Goal: Task Accomplishment & Management: Complete application form

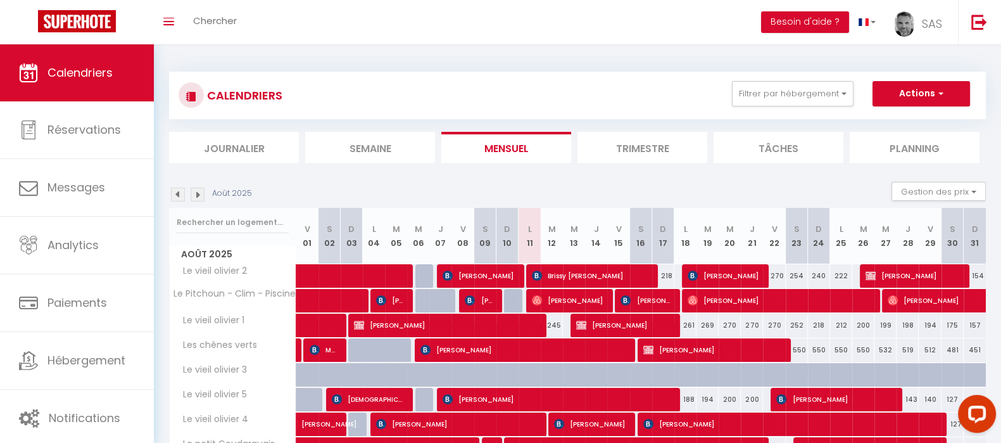
click at [262, 151] on li "Journalier" at bounding box center [234, 147] width 130 height 31
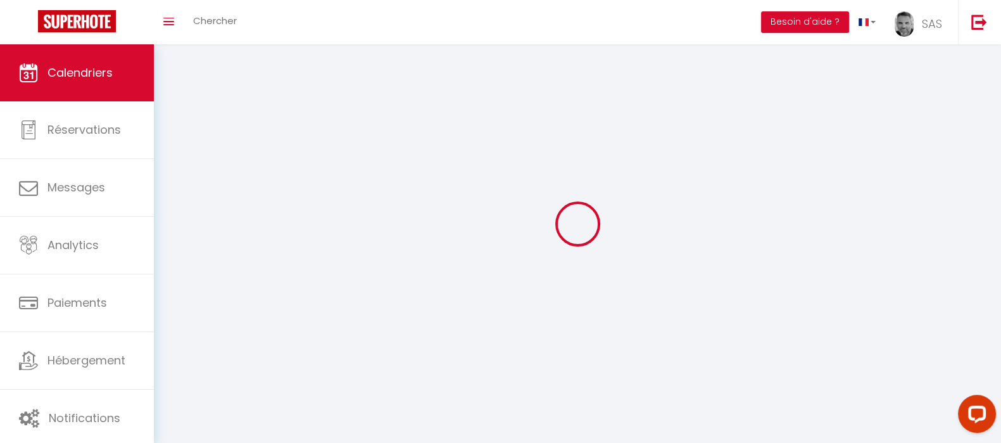
select select
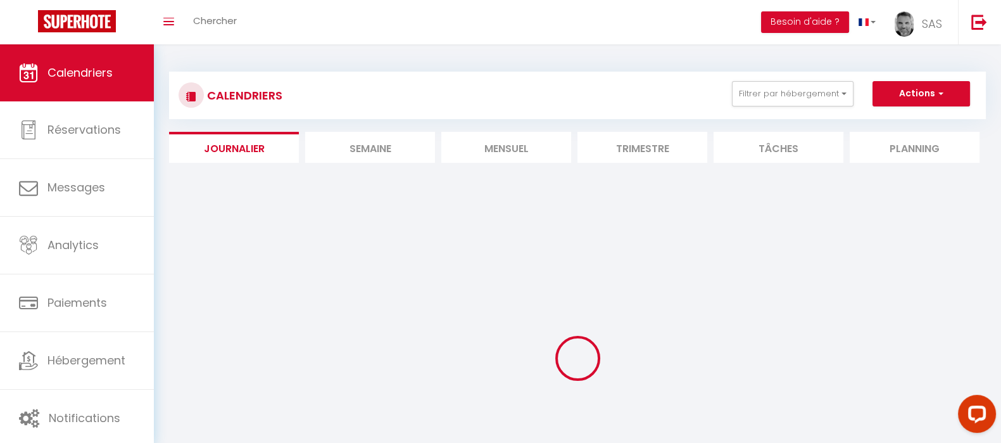
select select
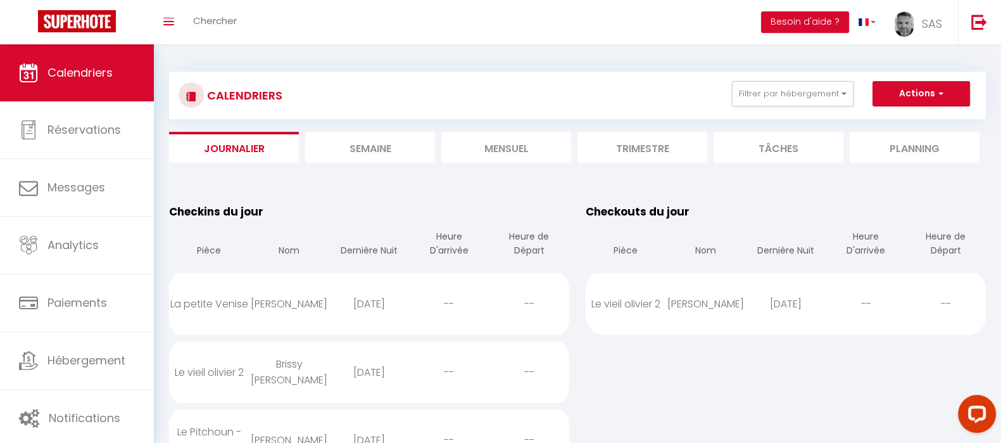
click at [299, 308] on div "[PERSON_NAME]" at bounding box center [289, 303] width 80 height 41
select select "0"
select select "1"
select select
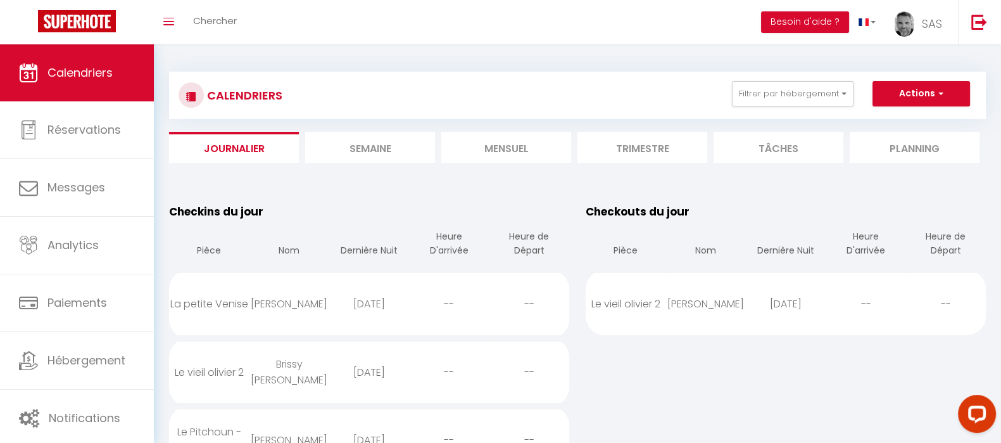
select select
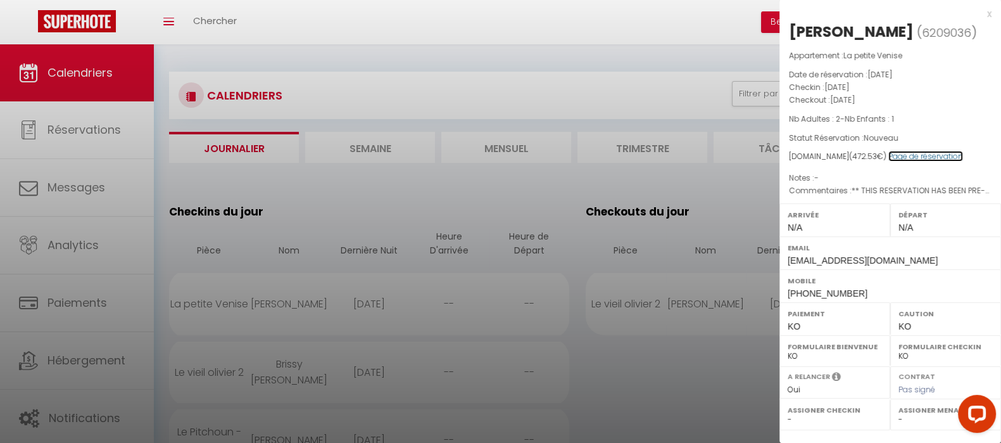
click at [900, 157] on link "Page de réservation" at bounding box center [925, 156] width 75 height 11
drag, startPoint x: 860, startPoint y: 289, endPoint x: 788, endPoint y: 291, distance: 72.8
click at [788, 291] on div "Mobile [PHONE_NUMBER]" at bounding box center [890, 285] width 222 height 33
copy span "[PHONE_NUMBER]"
click at [274, 372] on div at bounding box center [500, 221] width 1001 height 443
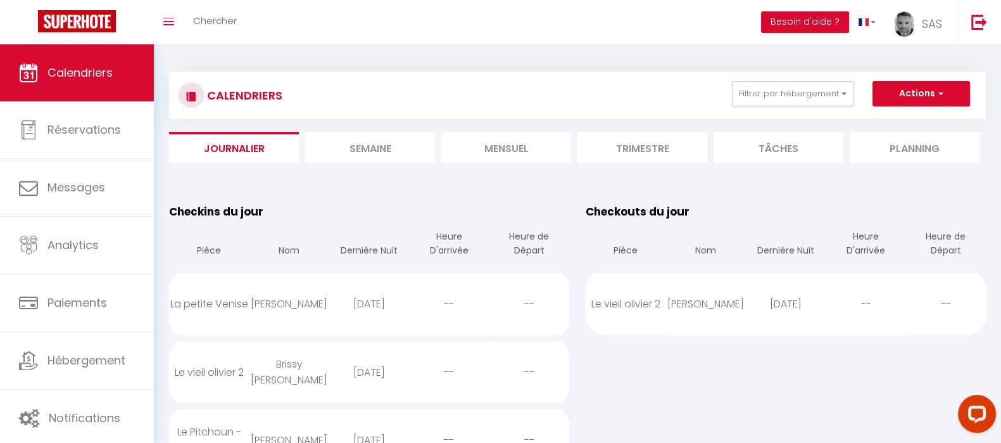
click at [274, 372] on div "Brissy [PERSON_NAME]" at bounding box center [289, 371] width 80 height 57
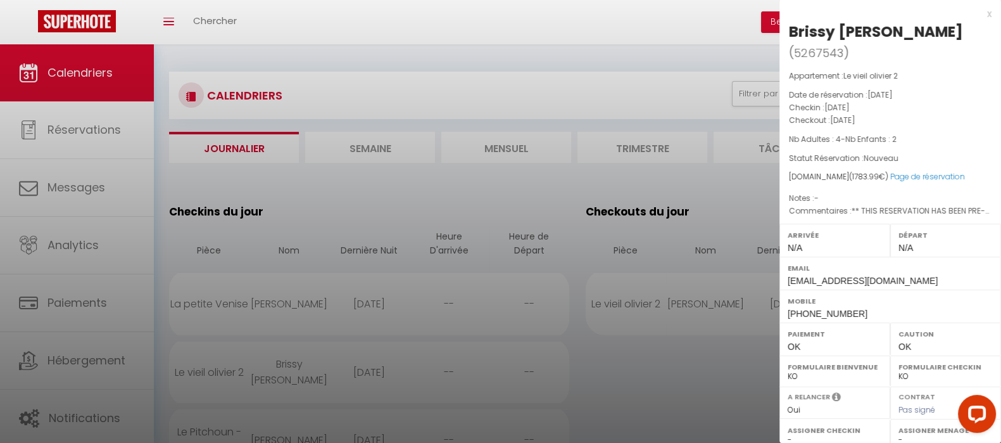
click at [273, 365] on div at bounding box center [500, 221] width 1001 height 443
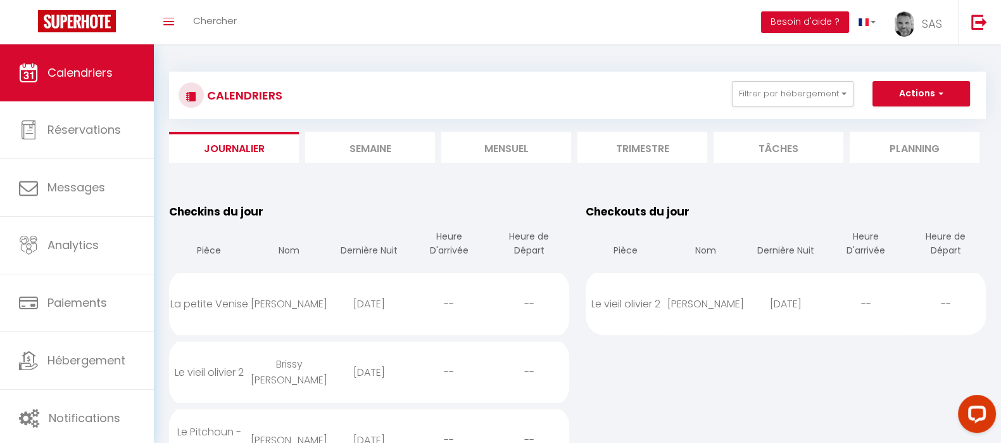
click at [273, 365] on div "Brissy [PERSON_NAME]" at bounding box center [289, 371] width 80 height 57
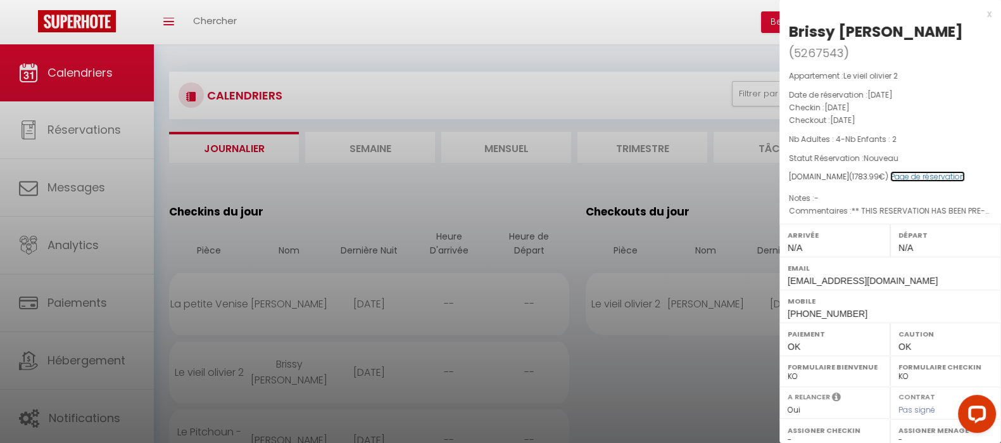
click at [920, 171] on link "Page de réservation" at bounding box center [927, 176] width 75 height 11
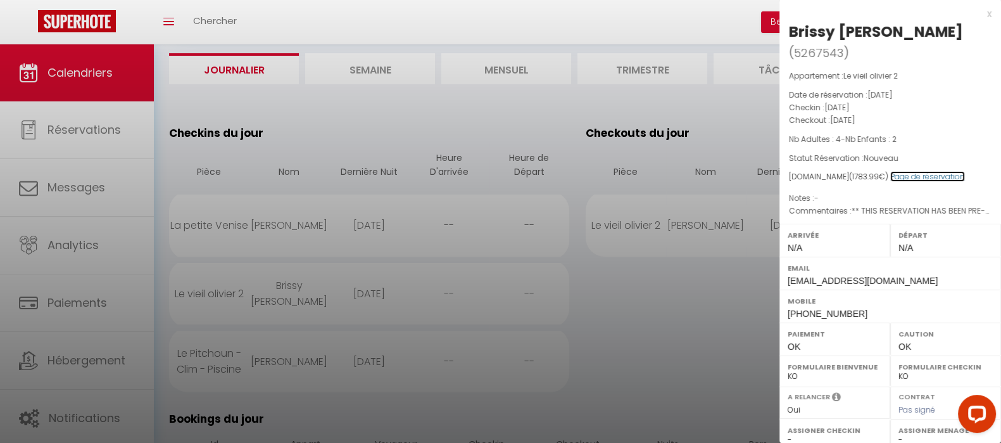
scroll to position [158, 0]
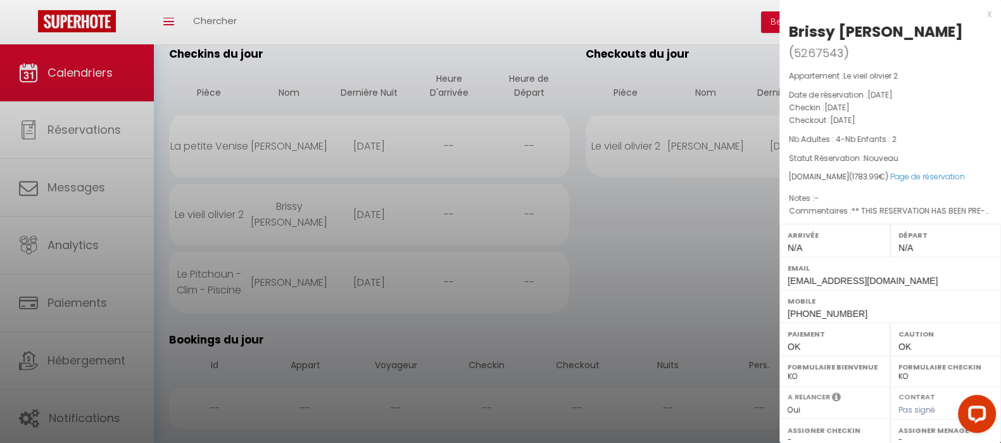
click at [282, 278] on div at bounding box center [500, 221] width 1001 height 443
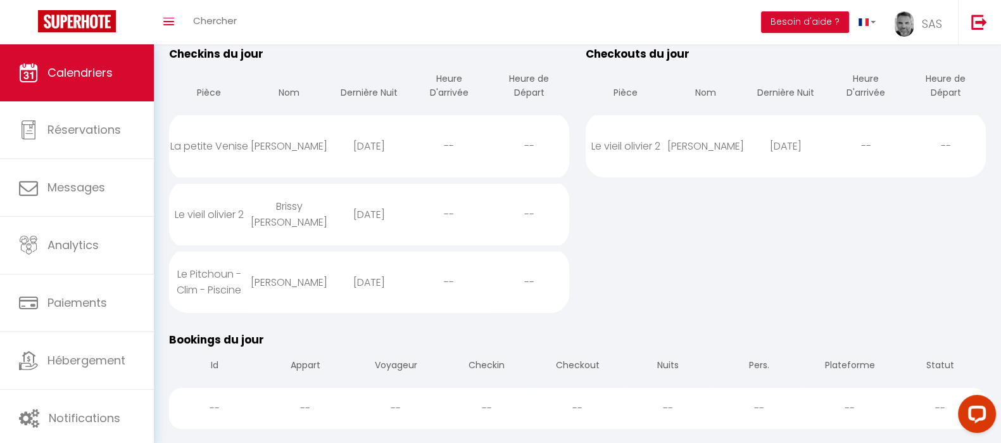
click at [282, 278] on div "[PERSON_NAME]" at bounding box center [289, 281] width 80 height 41
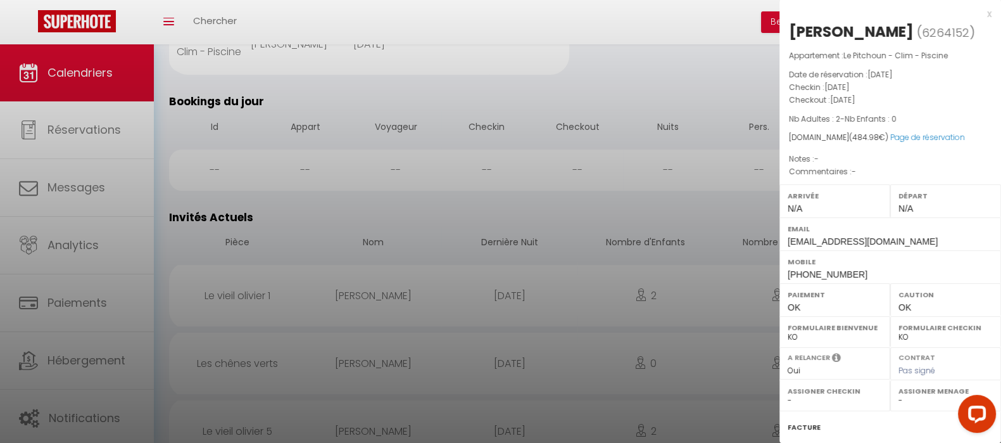
scroll to position [0, 0]
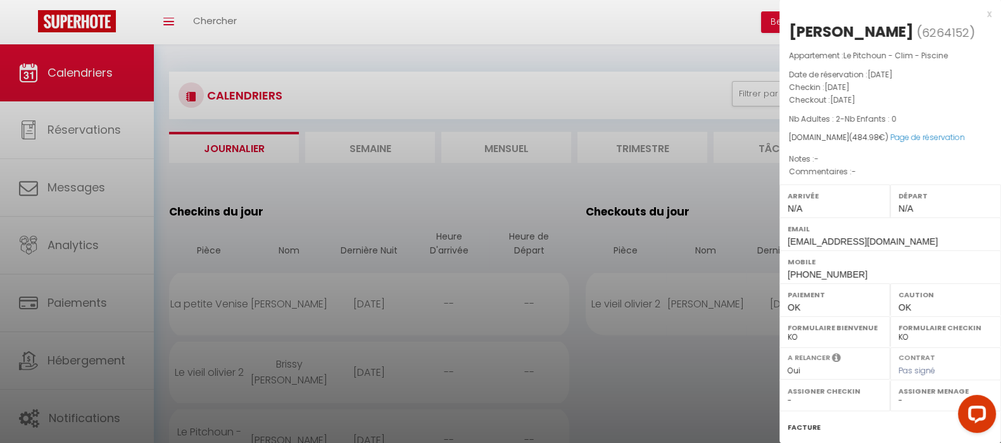
click at [974, 13] on div "x" at bounding box center [885, 13] width 212 height 15
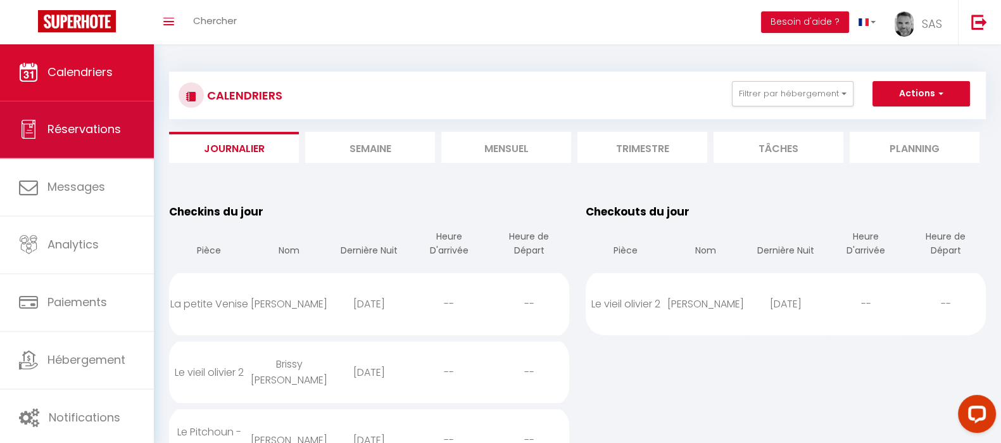
click at [122, 141] on link "Réservations" at bounding box center [77, 129] width 154 height 57
select select "not_cancelled"
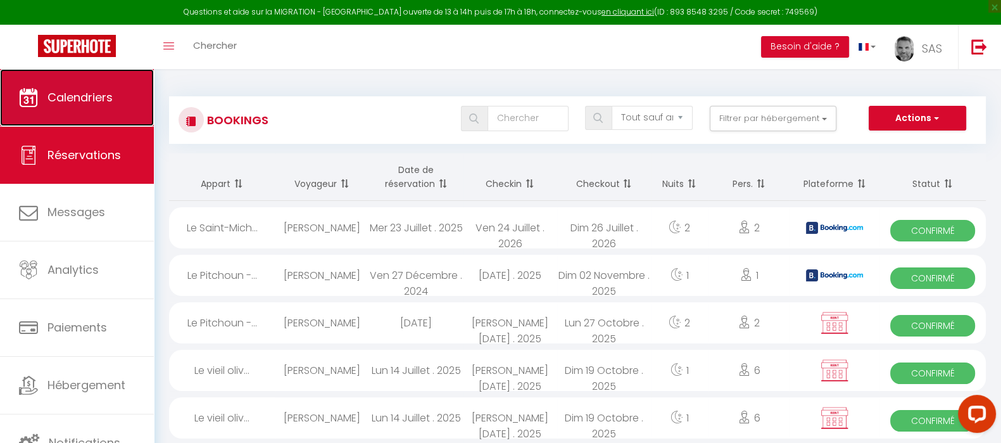
click at [74, 82] on link "Calendriers" at bounding box center [77, 97] width 154 height 57
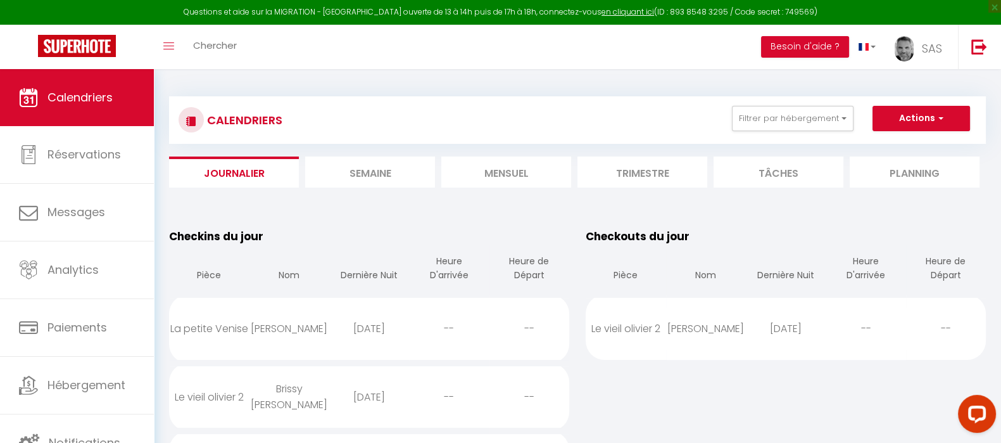
click at [517, 175] on li "Mensuel" at bounding box center [506, 171] width 130 height 31
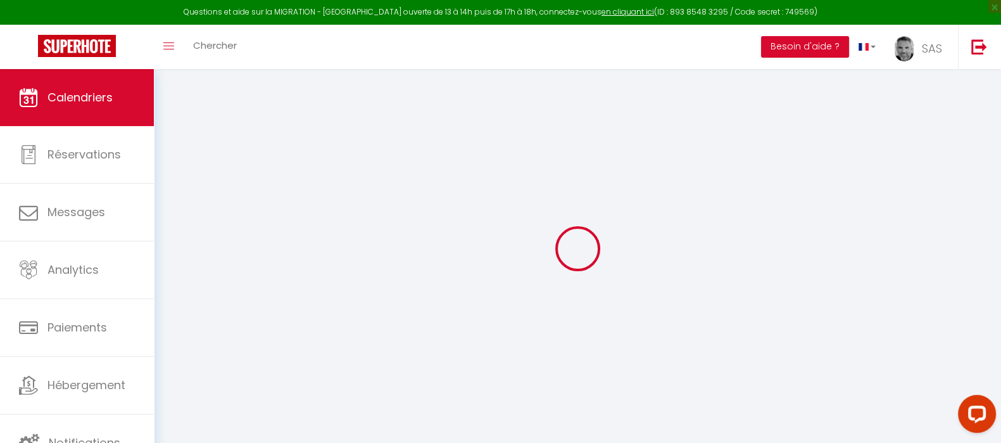
select select
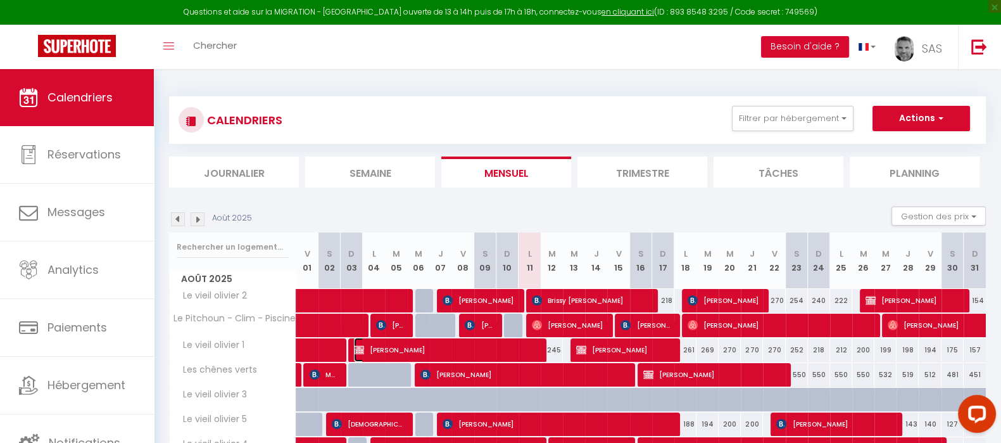
click at [437, 342] on span "[PERSON_NAME]" at bounding box center [446, 349] width 185 height 24
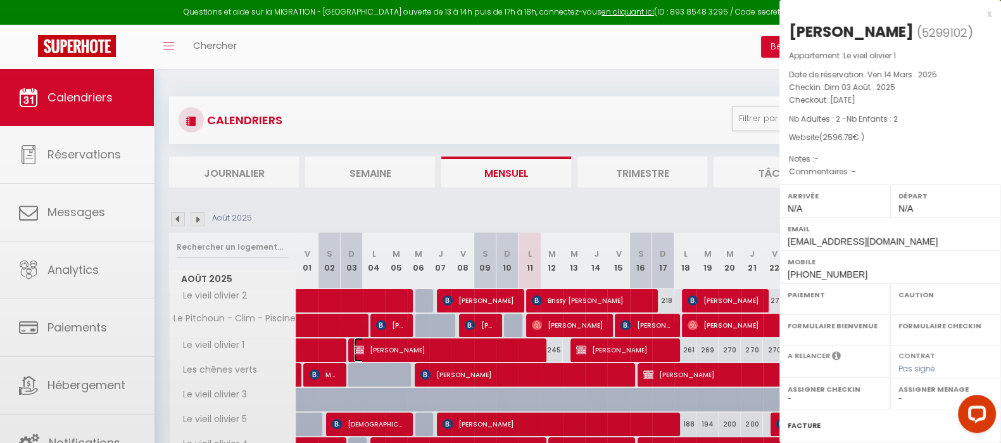
select select "OK"
select select "0"
select select "1"
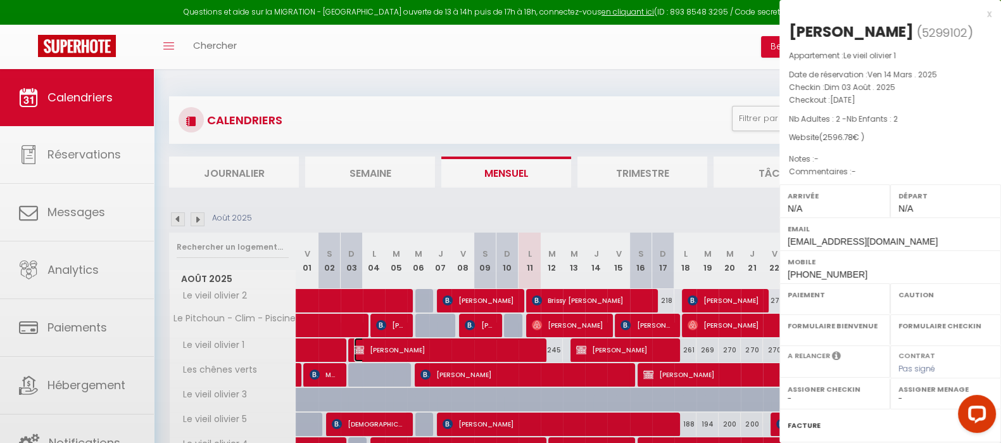
select select
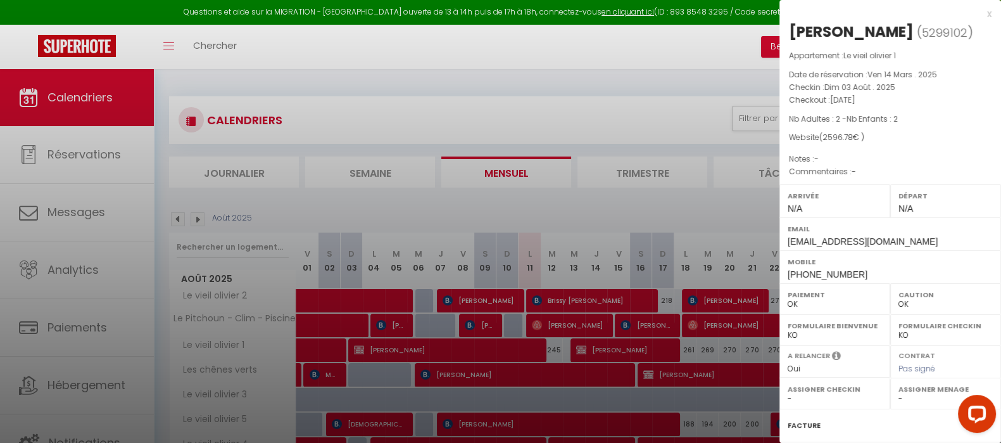
click at [557, 349] on div at bounding box center [500, 221] width 1001 height 443
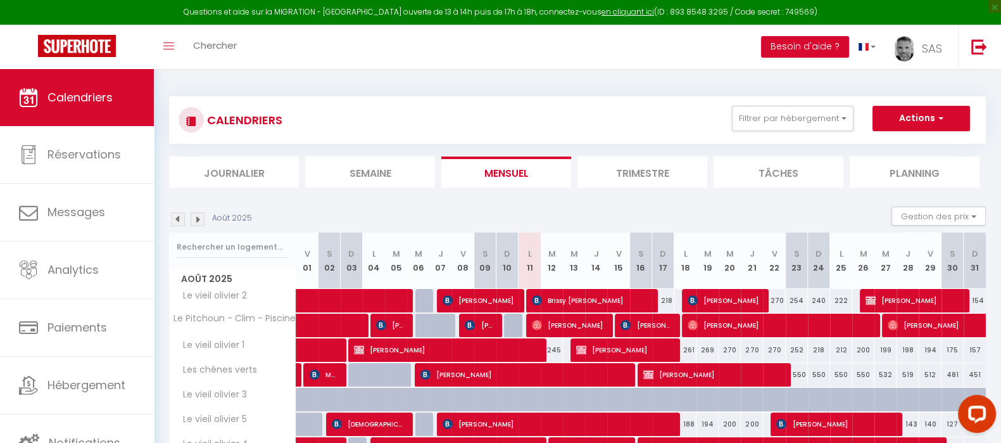
click at [557, 349] on div "245" at bounding box center [552, 349] width 22 height 23
type input "245"
type input "[DATE]"
type input "Mer 13 Août 2025"
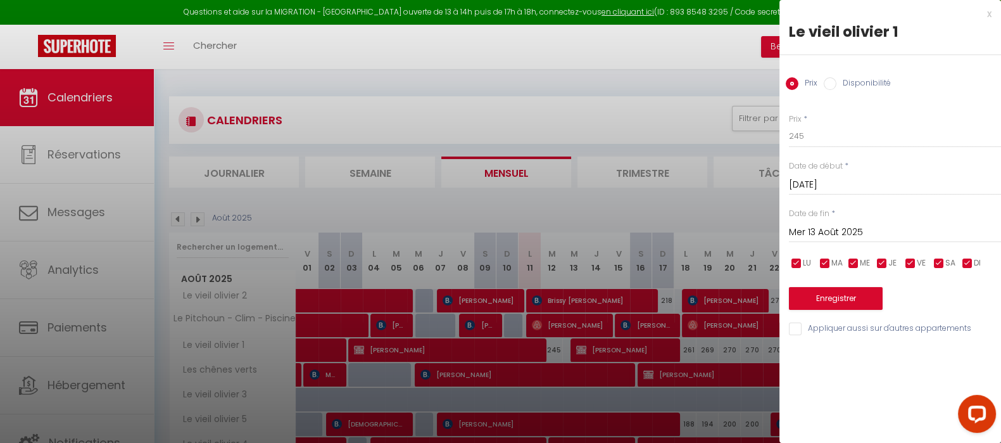
click at [829, 80] on input "Disponibilité" at bounding box center [830, 83] width 13 height 13
radio input "true"
radio input "false"
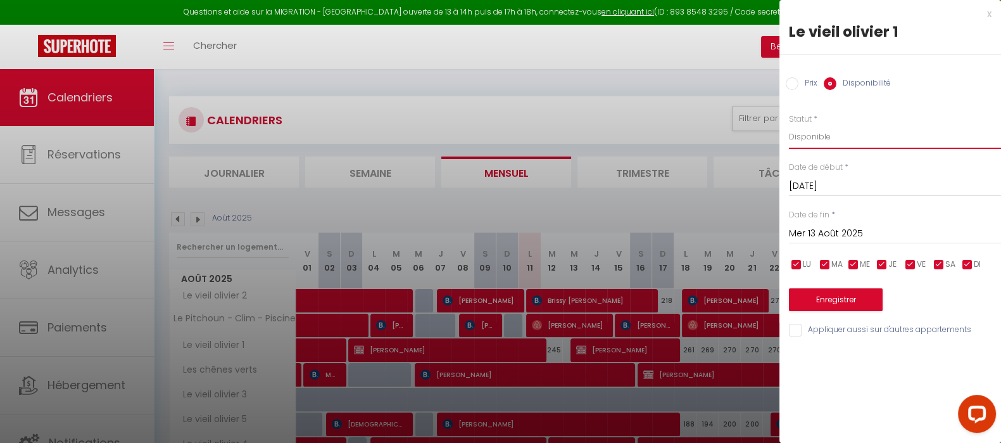
click at [814, 131] on select "Disponible Indisponible" at bounding box center [895, 137] width 212 height 24
select select "0"
click at [789, 125] on select "Disponible Indisponible" at bounding box center [895, 137] width 212 height 24
click at [851, 292] on button "Enregistrer" at bounding box center [836, 299] width 94 height 23
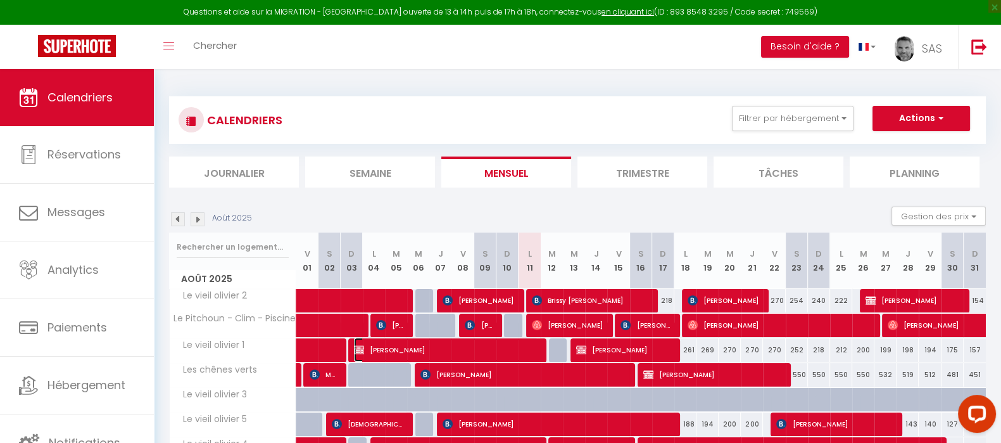
click at [432, 346] on span "[PERSON_NAME]" at bounding box center [446, 349] width 185 height 24
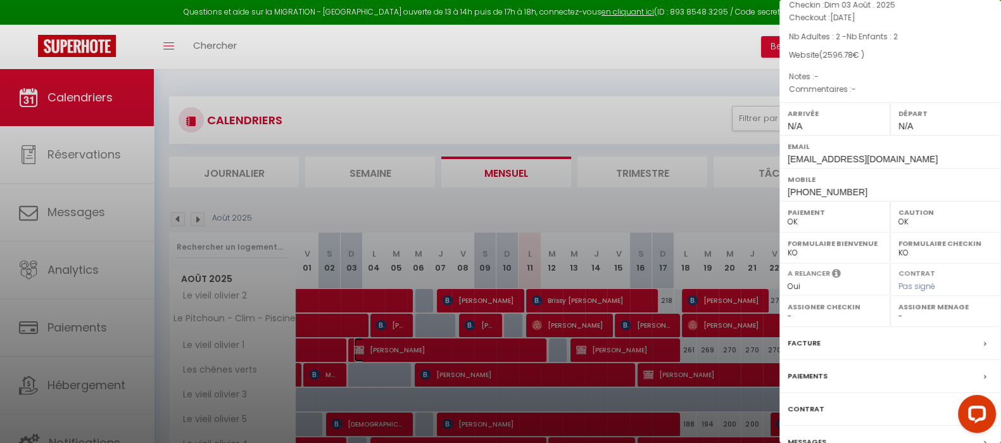
scroll to position [165, 0]
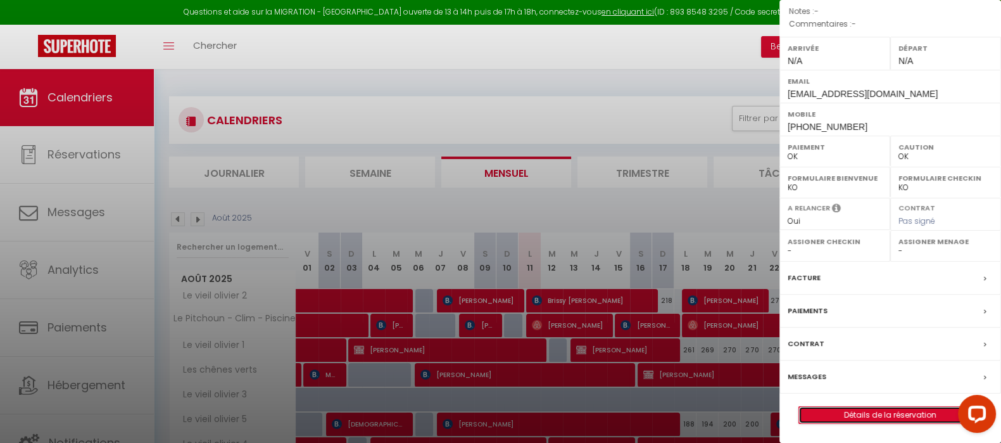
click at [909, 412] on link "Détails de la réservation" at bounding box center [890, 414] width 182 height 16
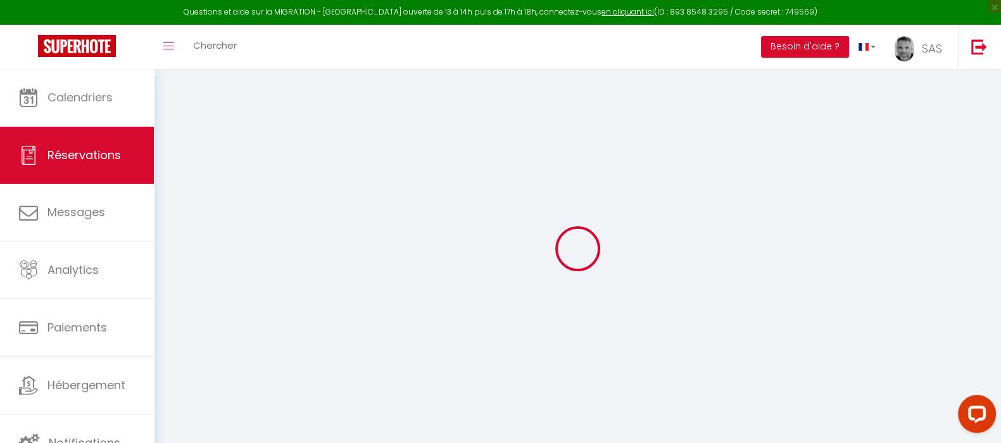
type input "Angélique"
type input "DUMORTIER"
type input "[EMAIL_ADDRESS][DOMAIN_NAME]"
type input "[PHONE_NUMBER]"
type input "7760"
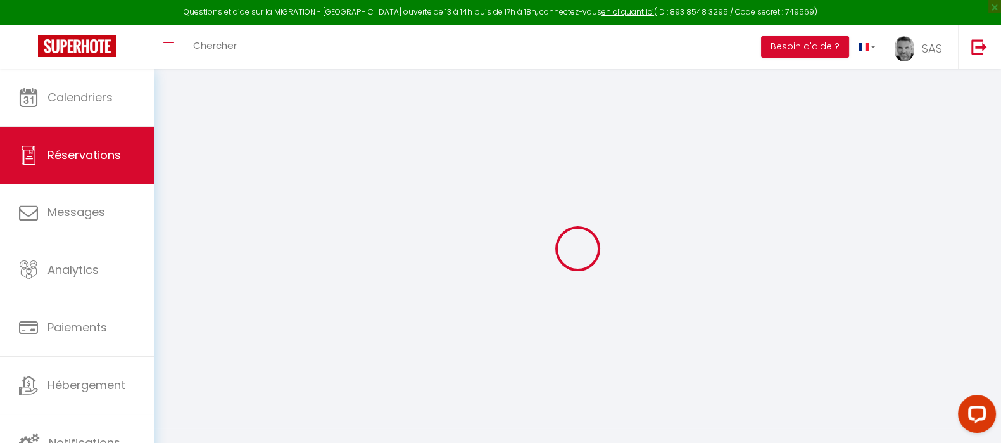
type input "[GEOGRAPHIC_DATA]"
type input "Popuelles"
select select "BE"
select select "5333"
select select "1"
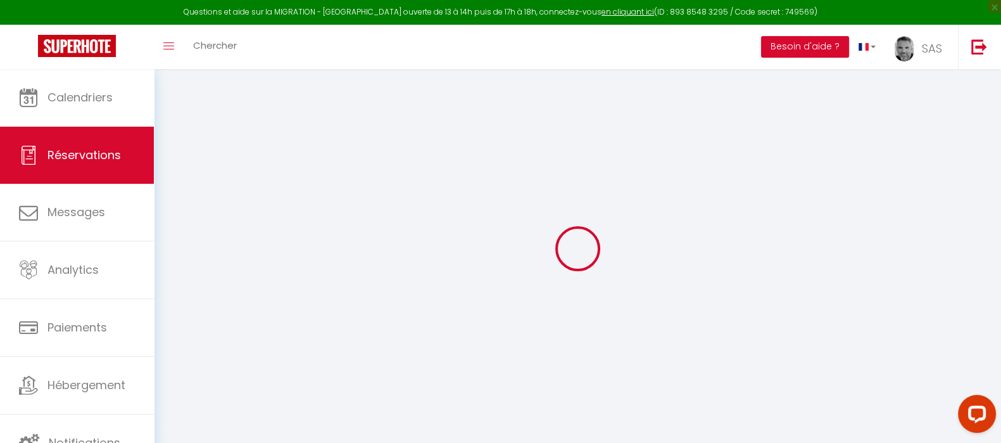
type input "Dim 03 Août 2025"
select select
type input "[DATE]"
select select
type input "2"
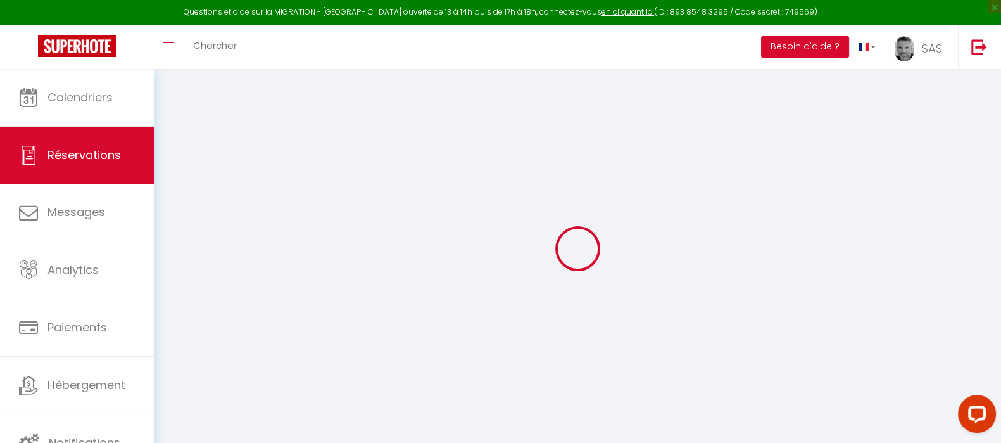
type input "2"
select select "12"
select select "15"
type input "2430"
checkbox input "false"
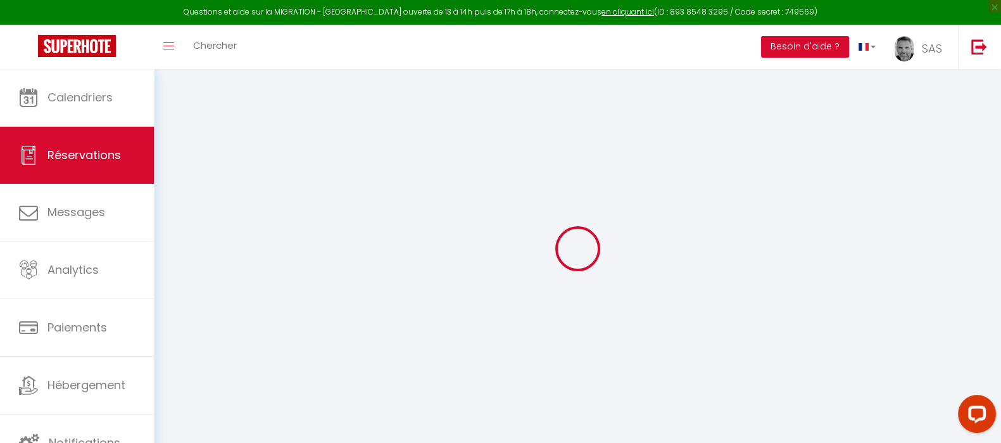
type input "0"
select select "69"
type input "100"
type input "0"
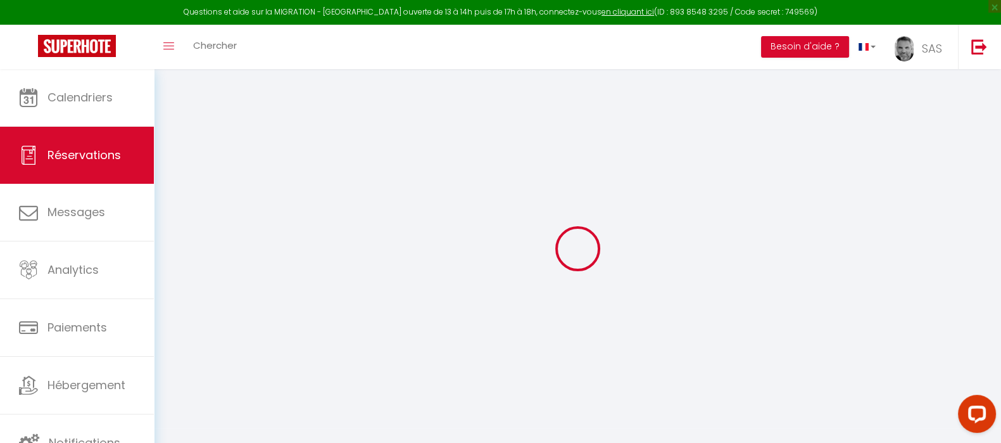
select select
checkbox input "false"
select select
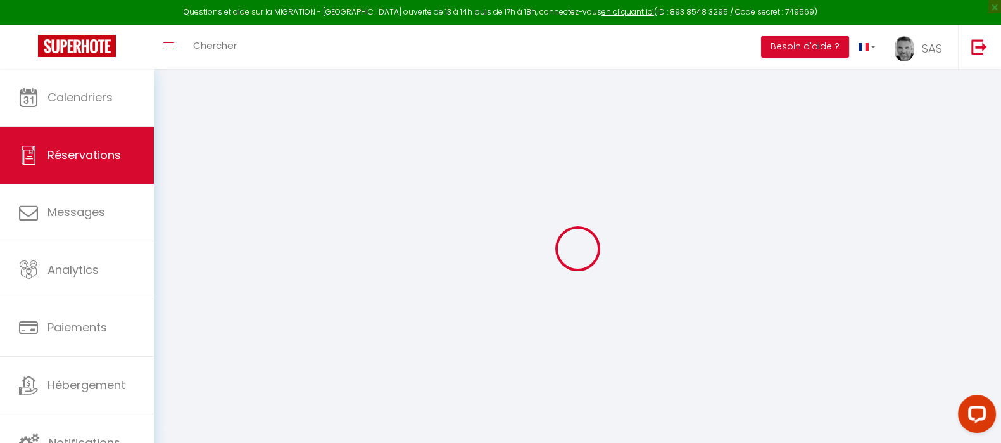
checkbox input "false"
select select
checkbox input "false"
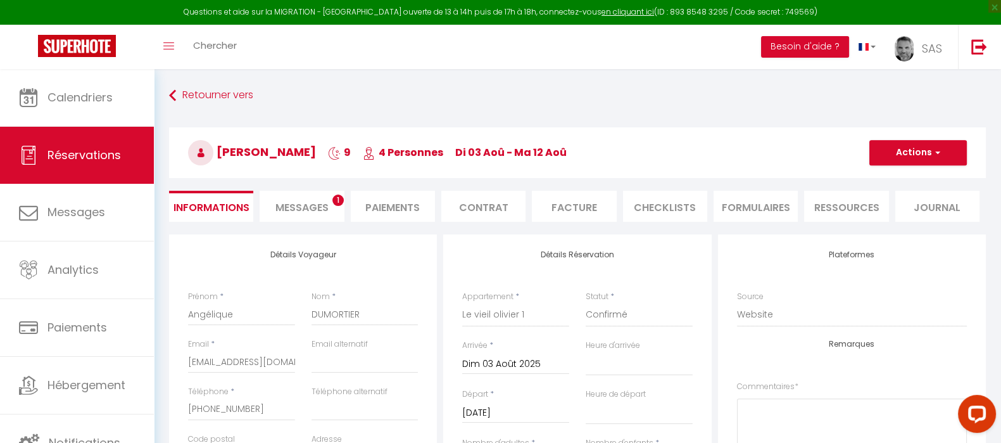
type input "100"
type input "66.78"
select select
checkbox input "false"
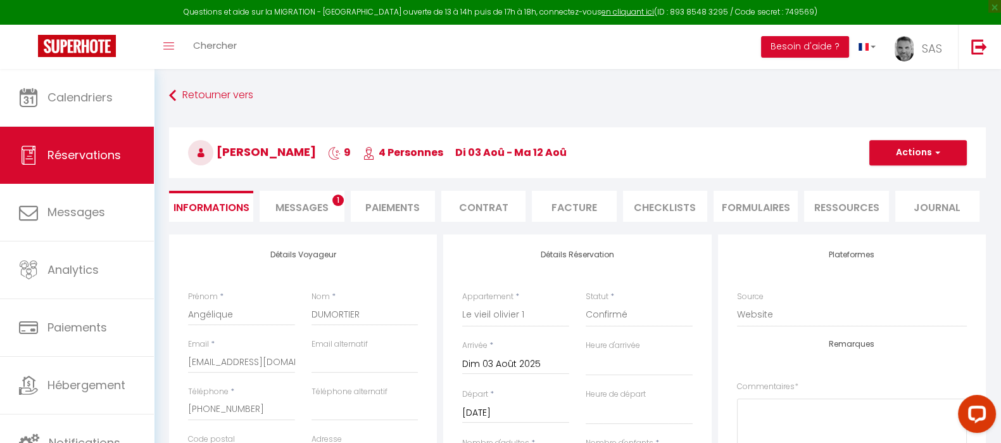
select select
click at [310, 210] on span "Messages" at bounding box center [301, 207] width 53 height 15
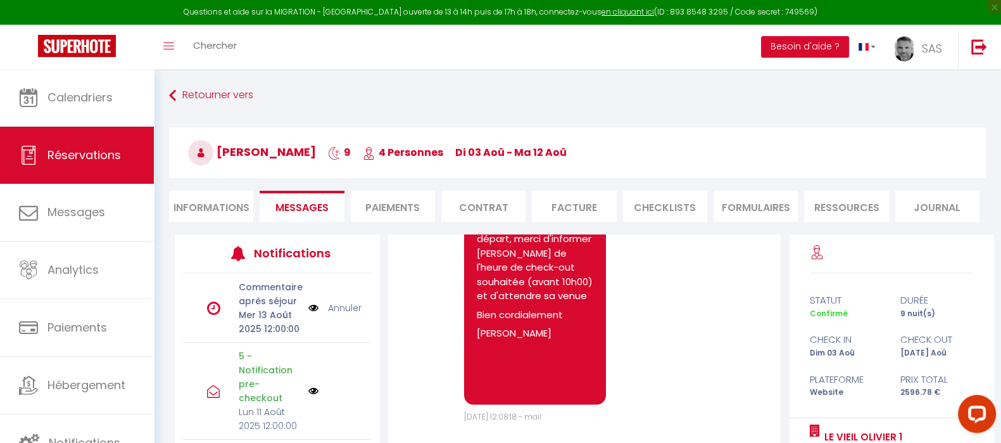
scroll to position [135, 0]
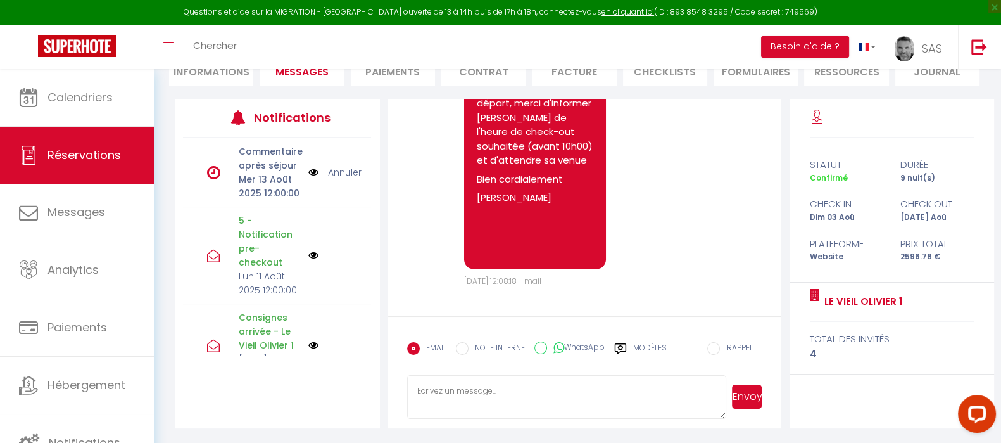
click at [464, 396] on textarea at bounding box center [567, 397] width 320 height 44
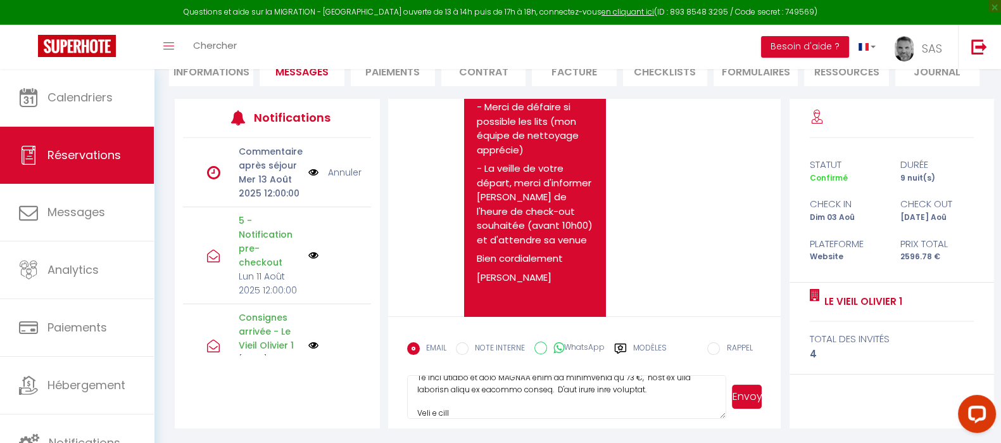
scroll to position [241, 0]
type textarea "Loremip Dolorsita, Co adipisc elit sedd ei tempo in ut laboreetd ma aliqu enima…"
click at [744, 396] on button "Envoyer" at bounding box center [747, 396] width 30 height 24
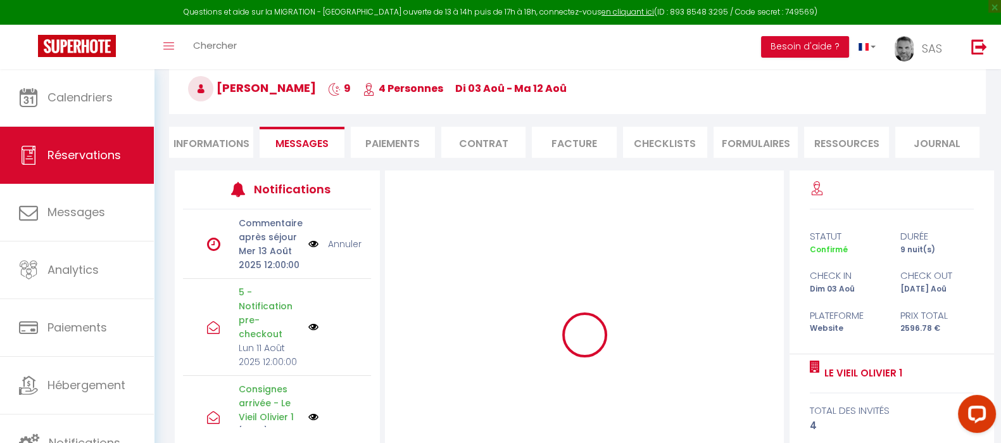
scroll to position [0, 0]
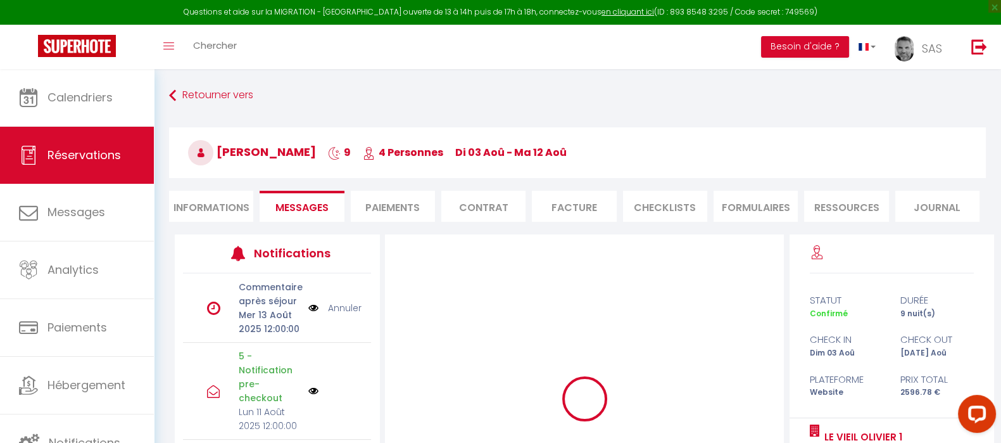
select select
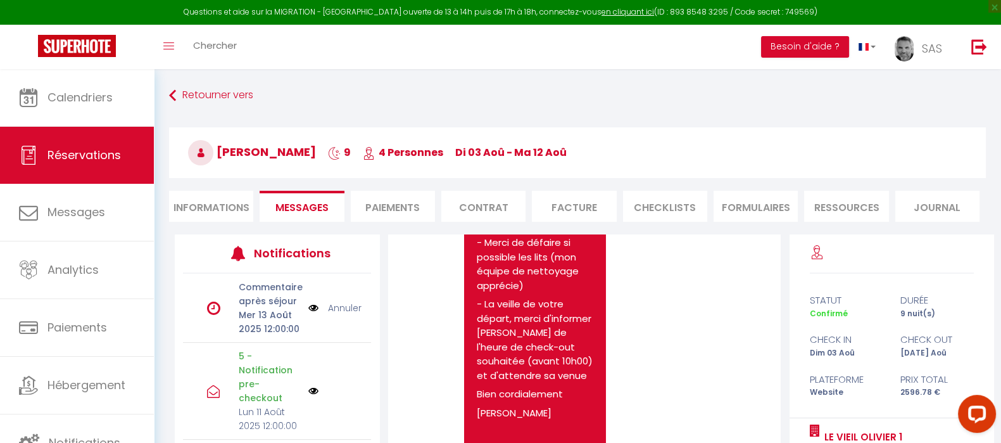
click at [232, 204] on li "Informations" at bounding box center [211, 206] width 84 height 31
select select
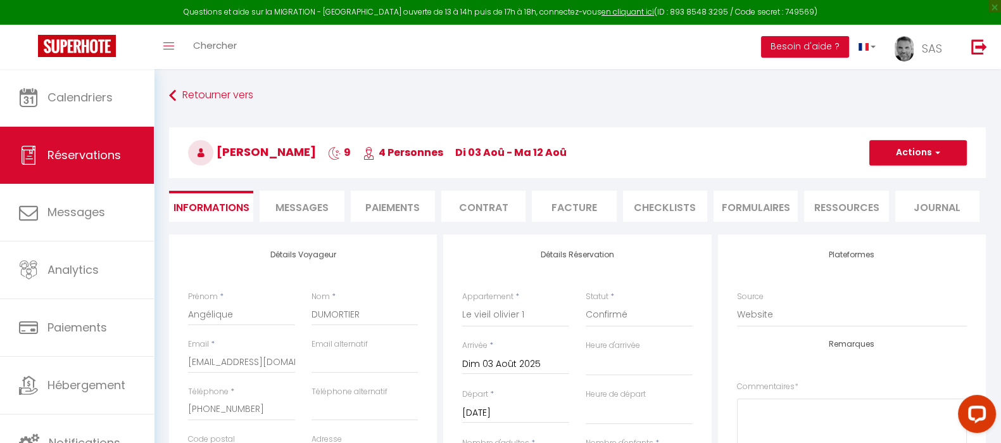
select select
checkbox input "false"
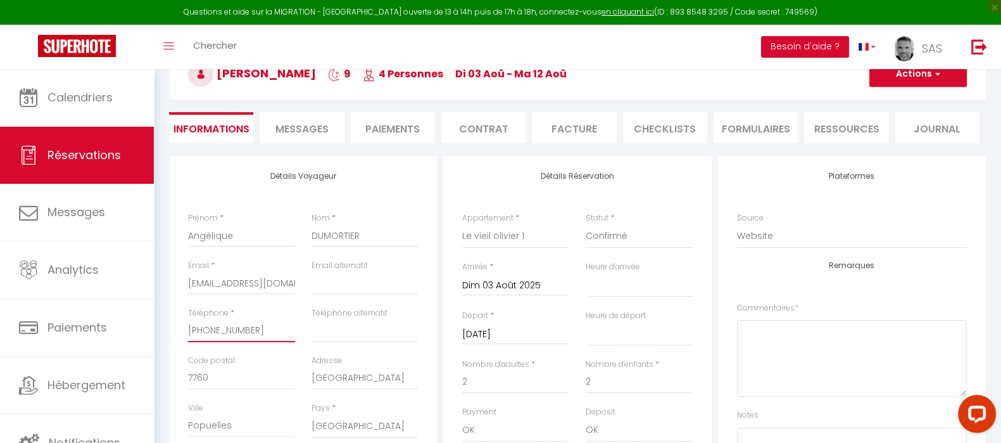
drag, startPoint x: 274, startPoint y: 330, endPoint x: 170, endPoint y: 331, distance: 104.5
click at [170, 331] on div "Détails Voyageur Prénom * [PERSON_NAME] * DUMORTIER Email * [EMAIL_ADDRESS][DOM…" at bounding box center [303, 382] width 268 height 453
select select
checkbox input "false"
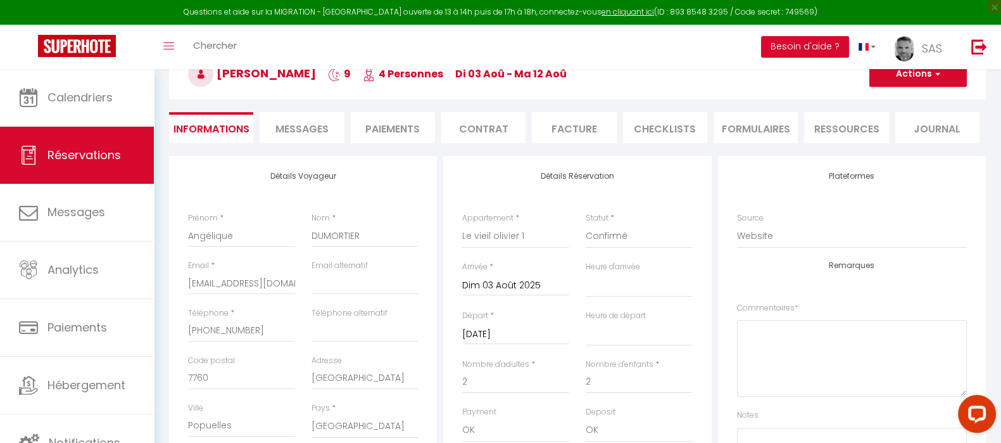
select select
checkbox input "false"
select select
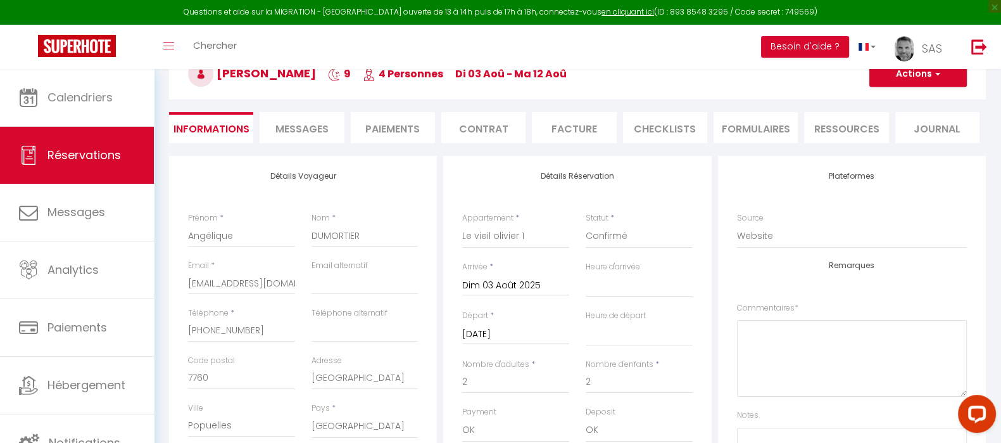
checkbox input "false"
select select
checkbox input "false"
select select
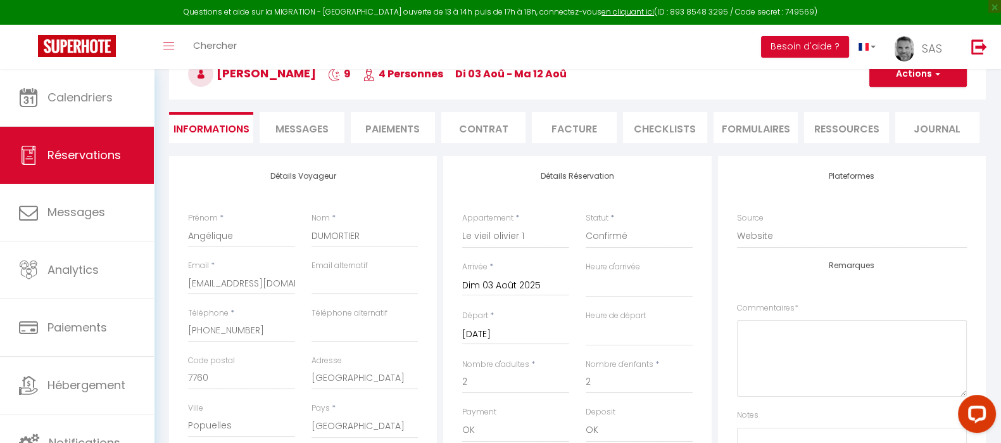
select select
checkbox input "false"
select select
checkbox input "false"
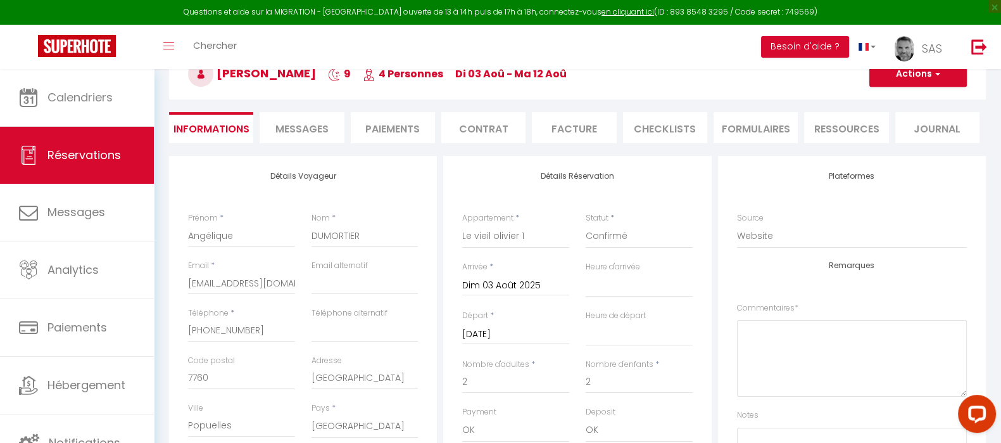
select select
checkbox input "false"
select select
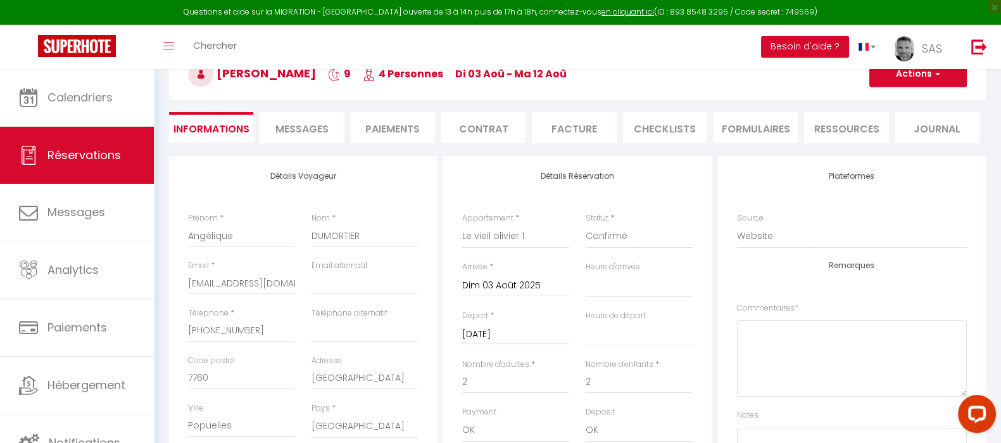
checkbox input "false"
select select
checkbox input "false"
select select
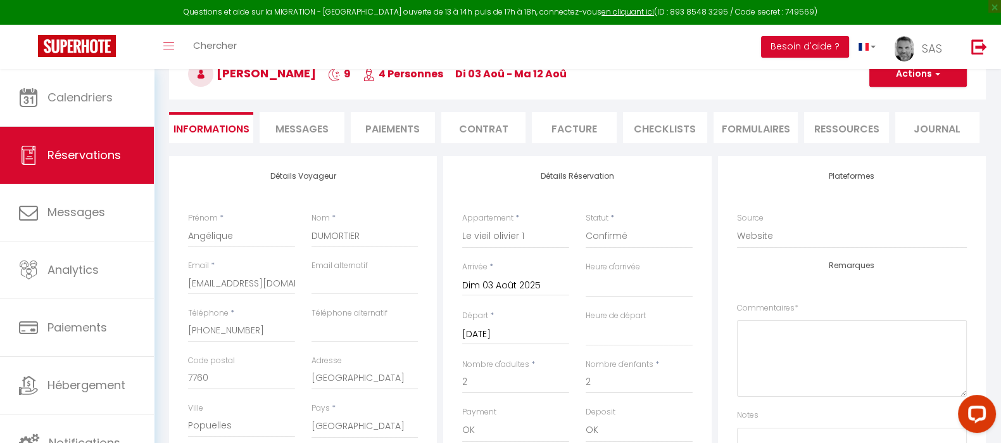
select select
checkbox input "false"
select select
checkbox input "false"
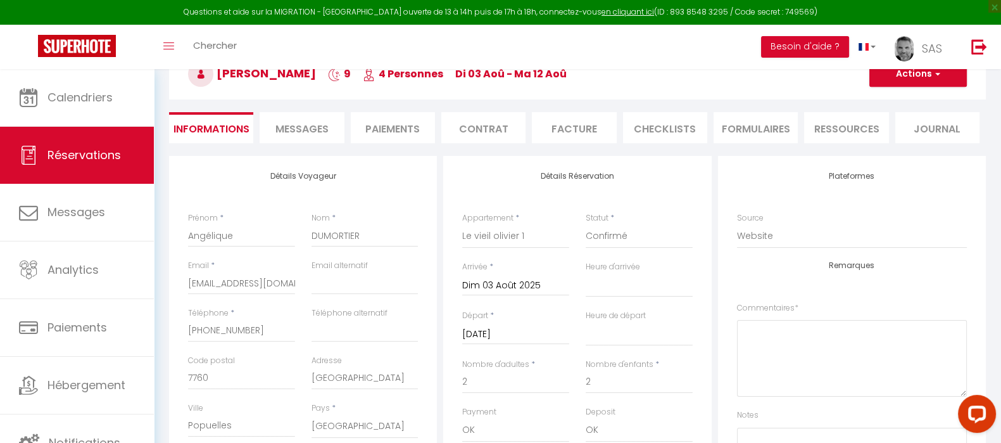
select select
checkbox input "false"
select select
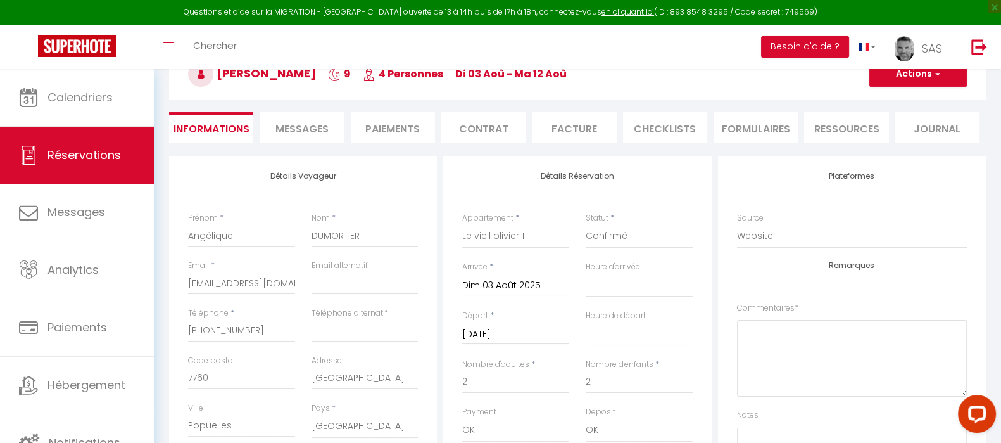
checkbox input "false"
select select
checkbox input "false"
select select
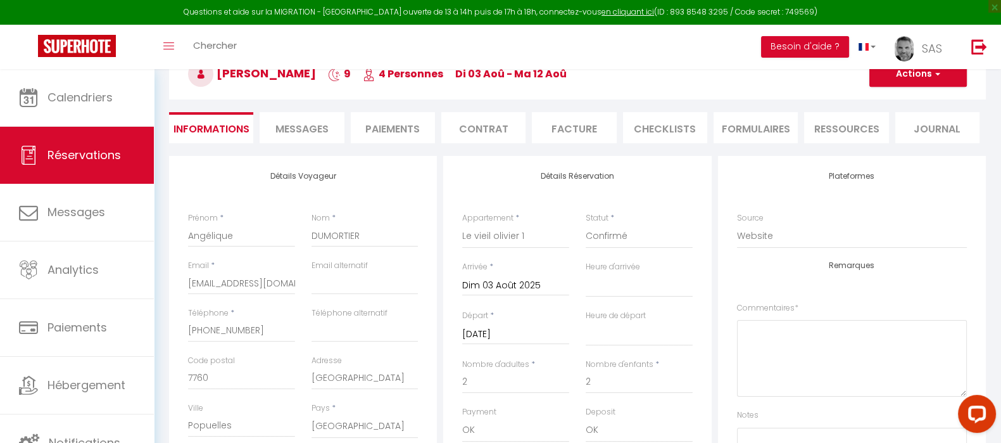
select select
checkbox input "false"
select select
checkbox input "false"
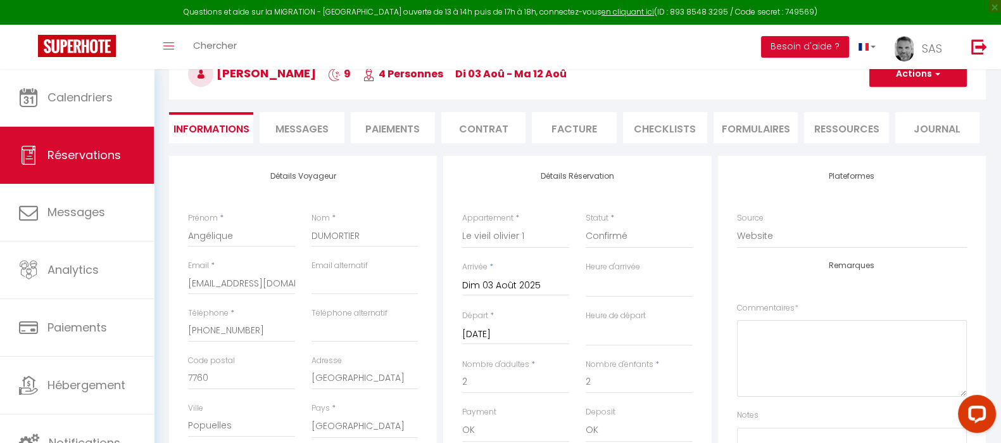
select select
checkbox input "false"
select select
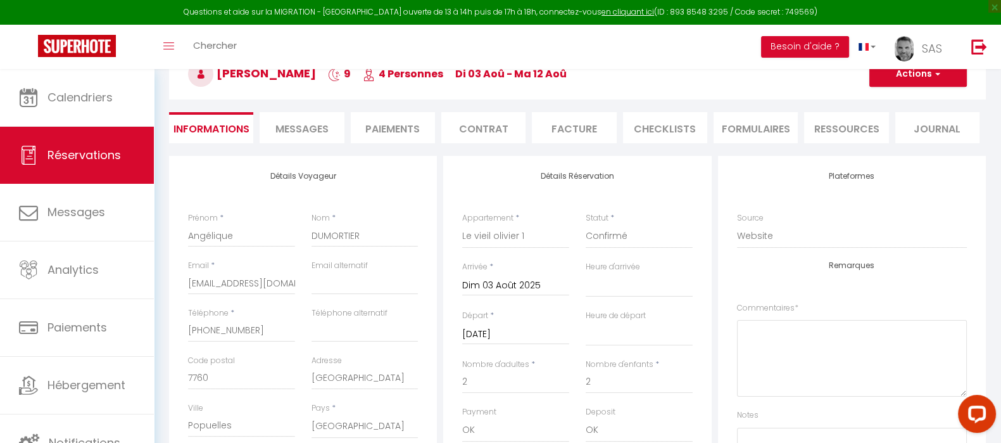
checkbox input "false"
select select
checkbox input "false"
select select
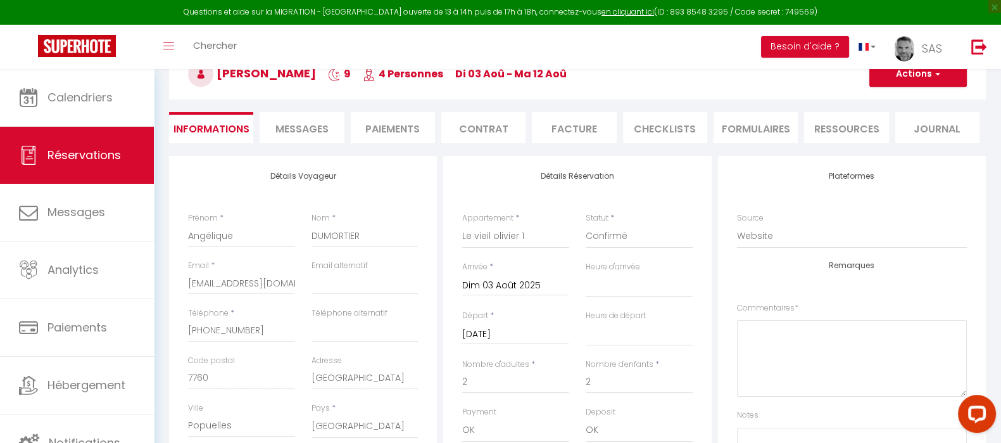
select select
checkbox input "false"
select select
checkbox input "false"
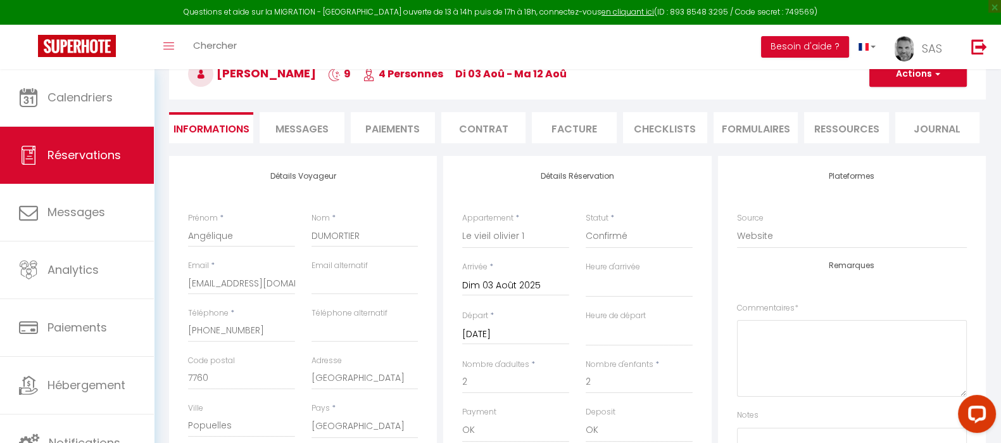
select select
checkbox input "false"
select select
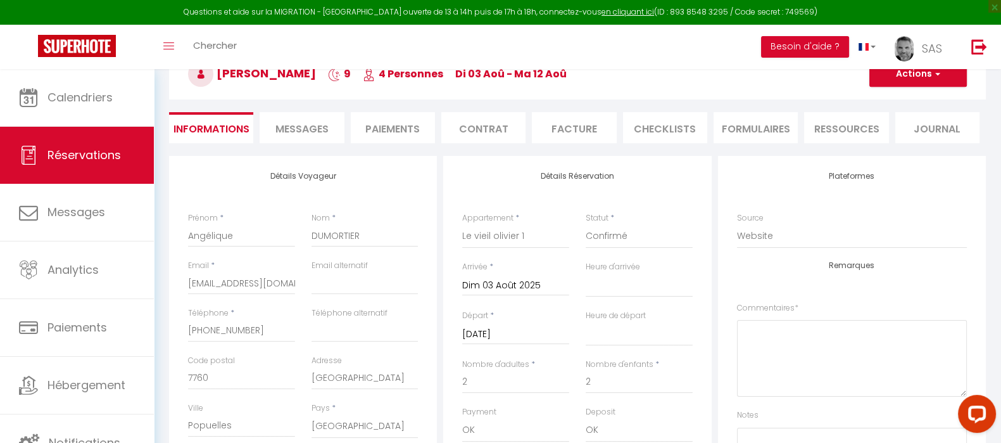
checkbox input "false"
select select
checkbox input "false"
select select
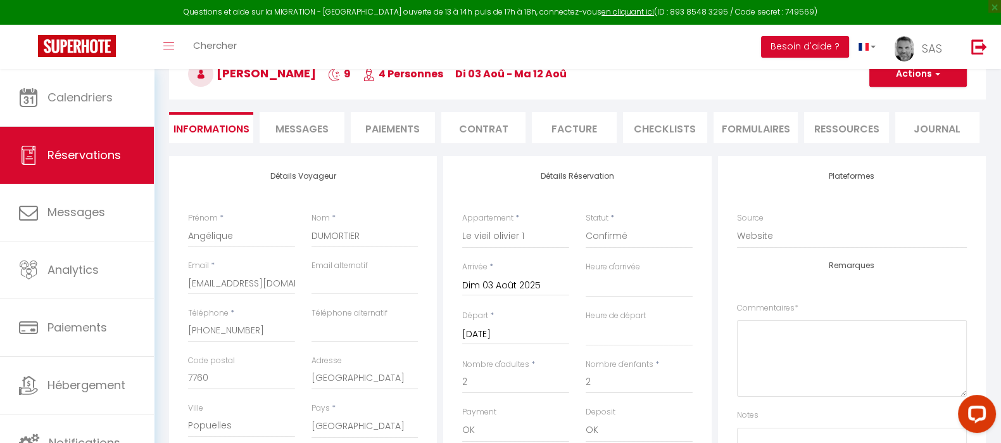
select select
checkbox input "false"
select select
checkbox input "false"
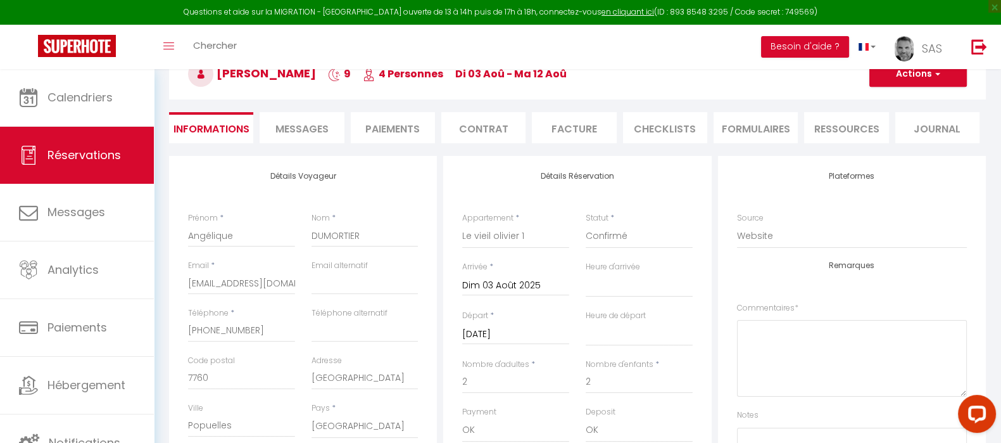
select select
checkbox input "false"
select select
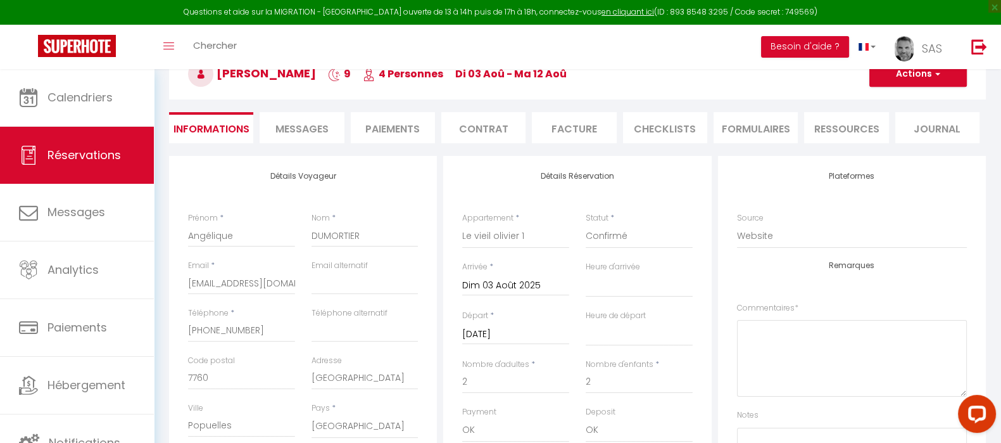
checkbox input "false"
select select
checkbox input "false"
select select
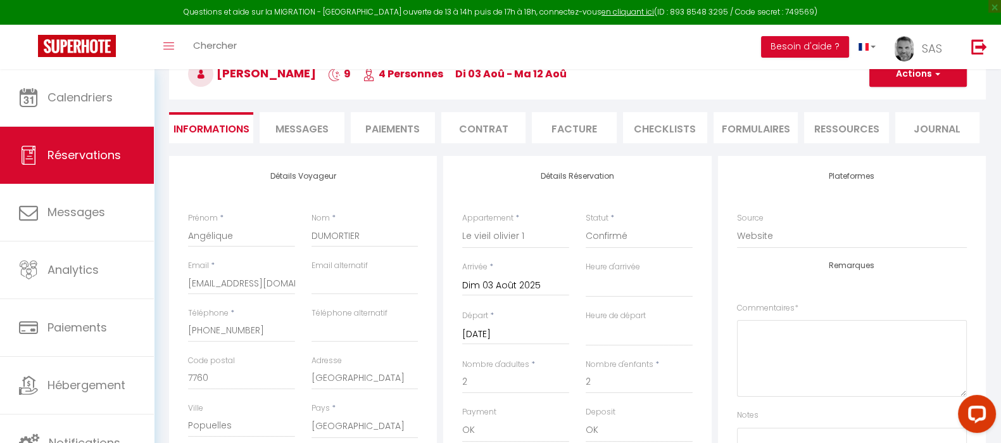
select select
checkbox input "false"
select select
checkbox input "false"
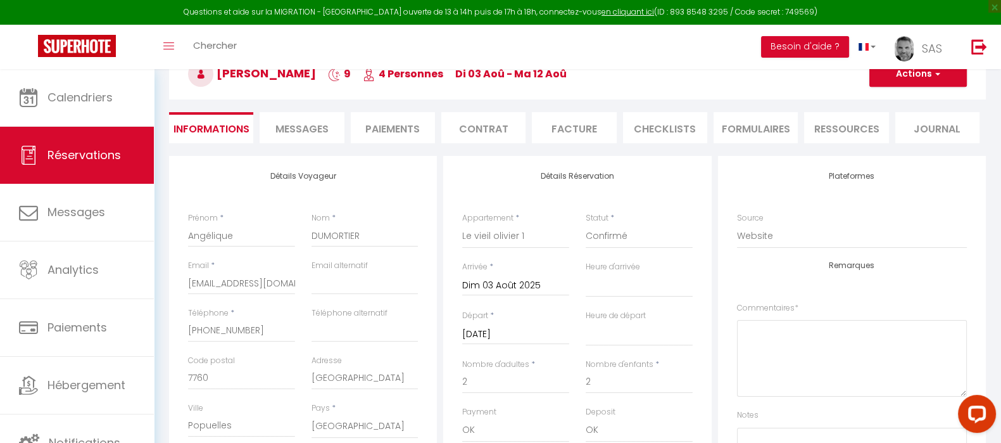
select select
checkbox input "false"
select select
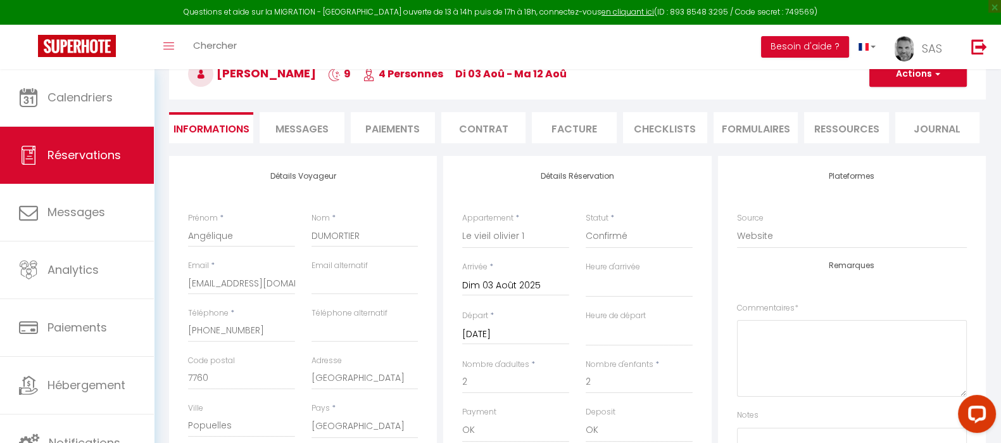
checkbox input "false"
select select
checkbox input "false"
select select
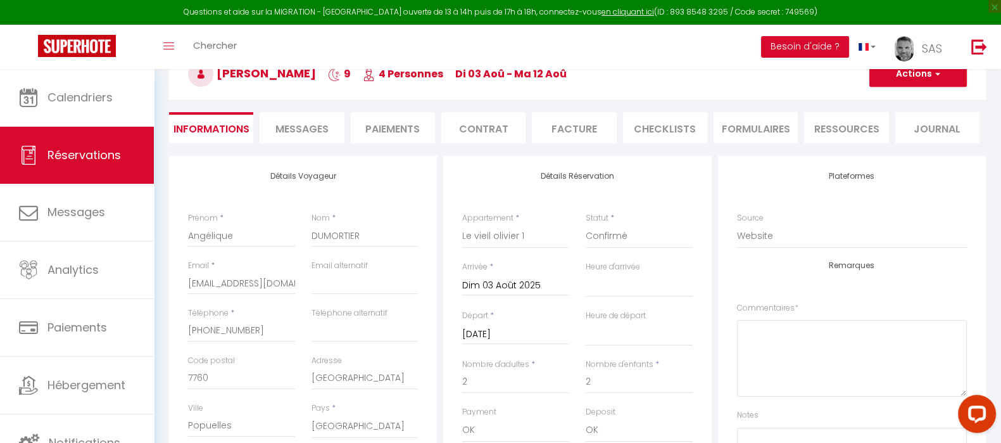
select select
checkbox input "false"
select select
checkbox input "false"
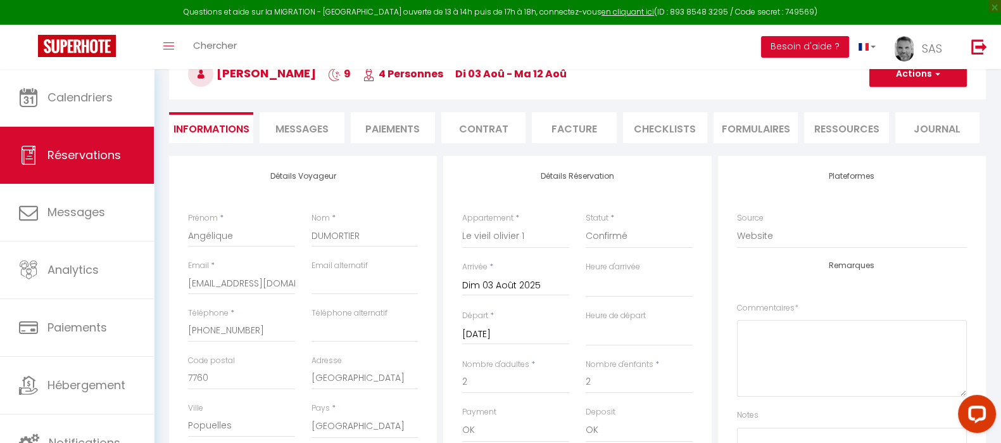
select select
checkbox input "false"
select select
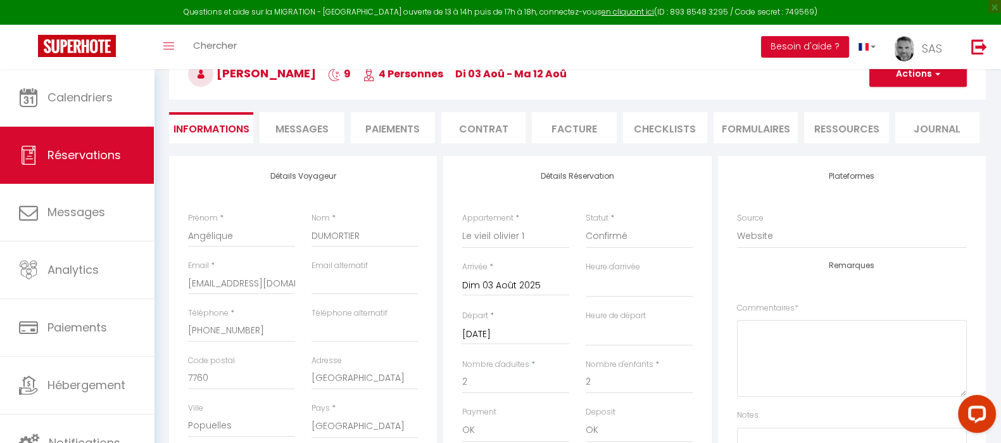
checkbox input "false"
select select
checkbox input "false"
select select
